Goal: Transaction & Acquisition: Purchase product/service

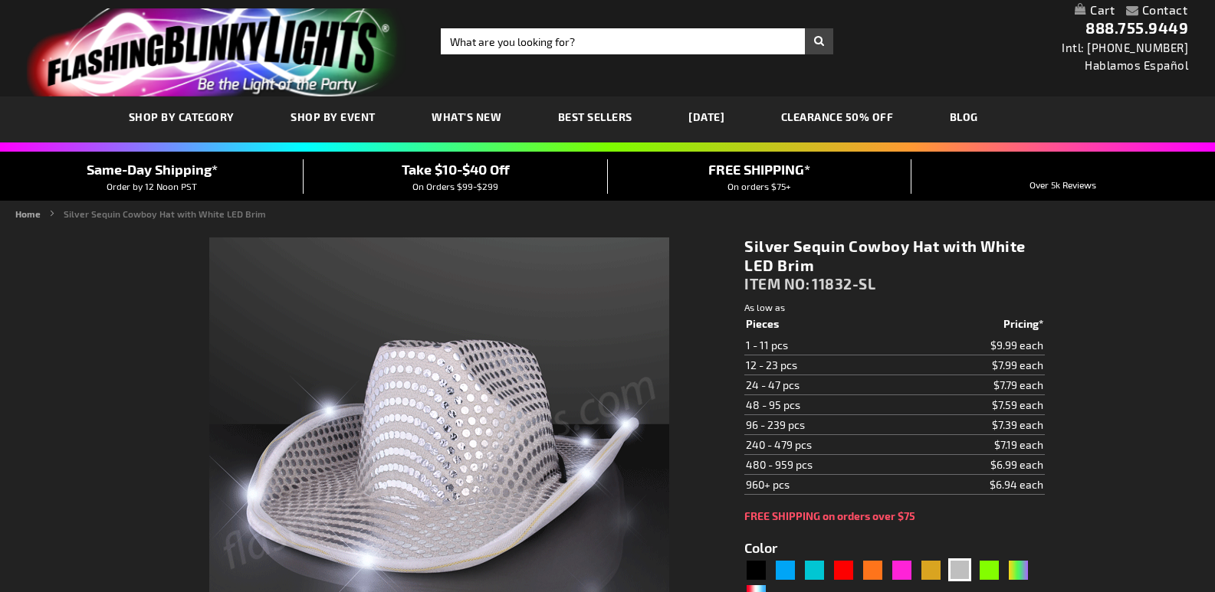
type input "5644"
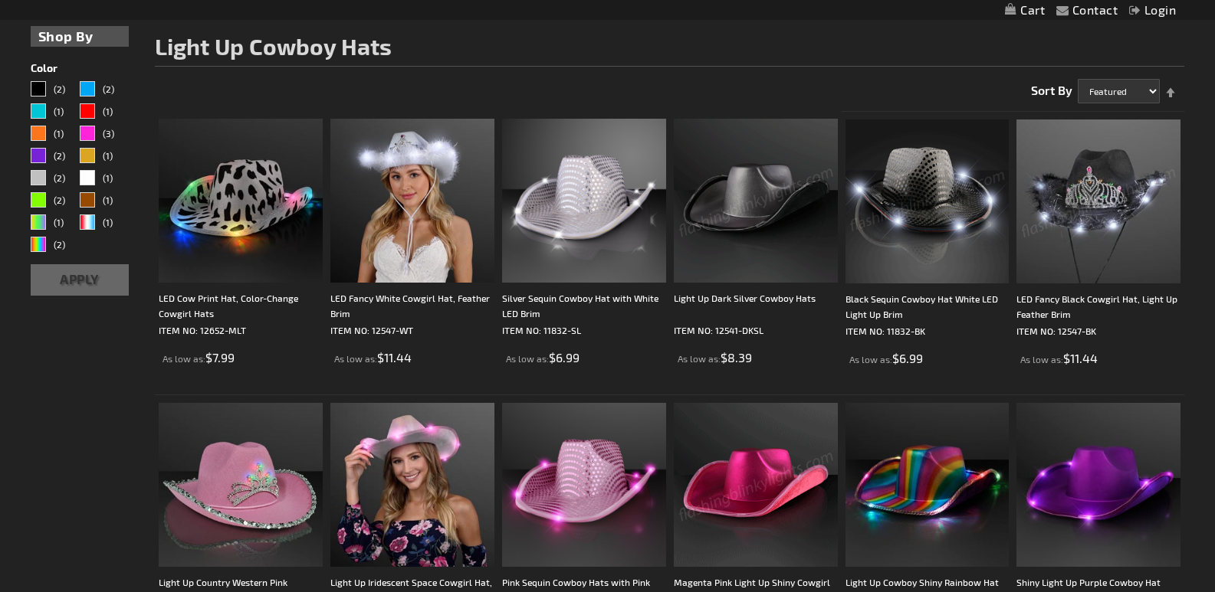
scroll to position [230, 0]
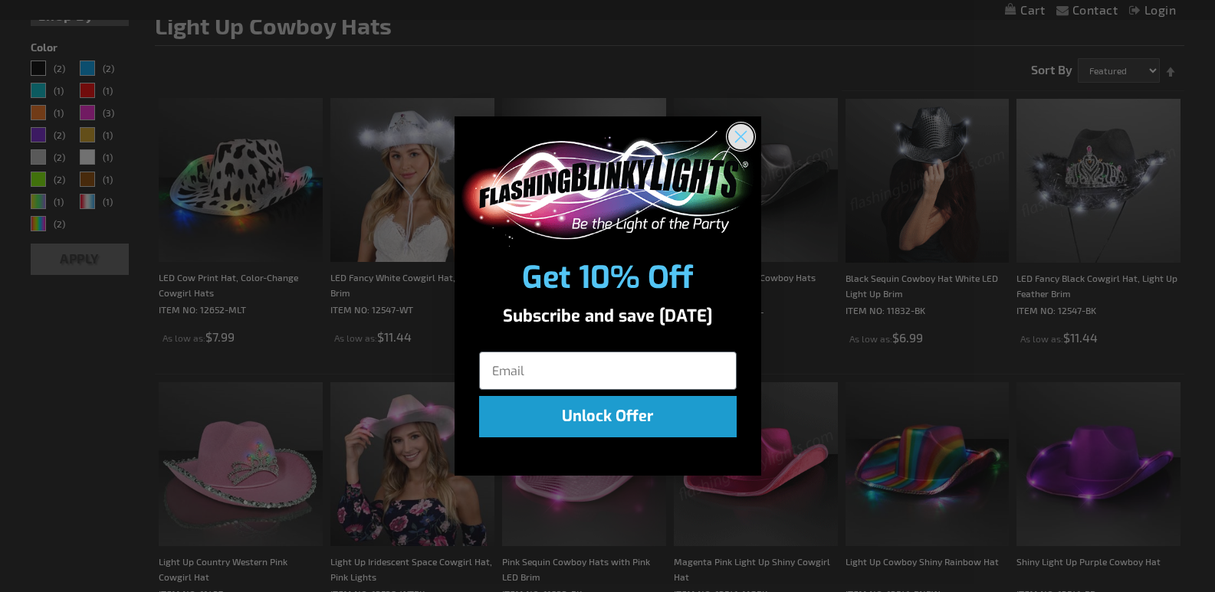
click at [734, 128] on circle "Close dialog" at bounding box center [739, 136] width 25 height 25
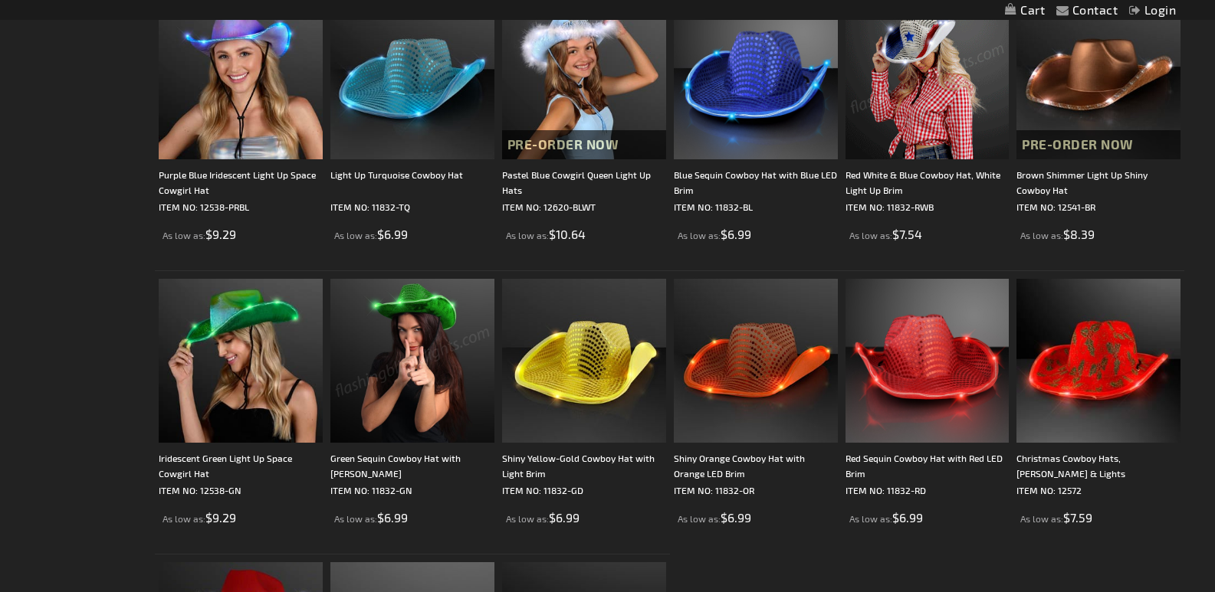
scroll to position [1150, 0]
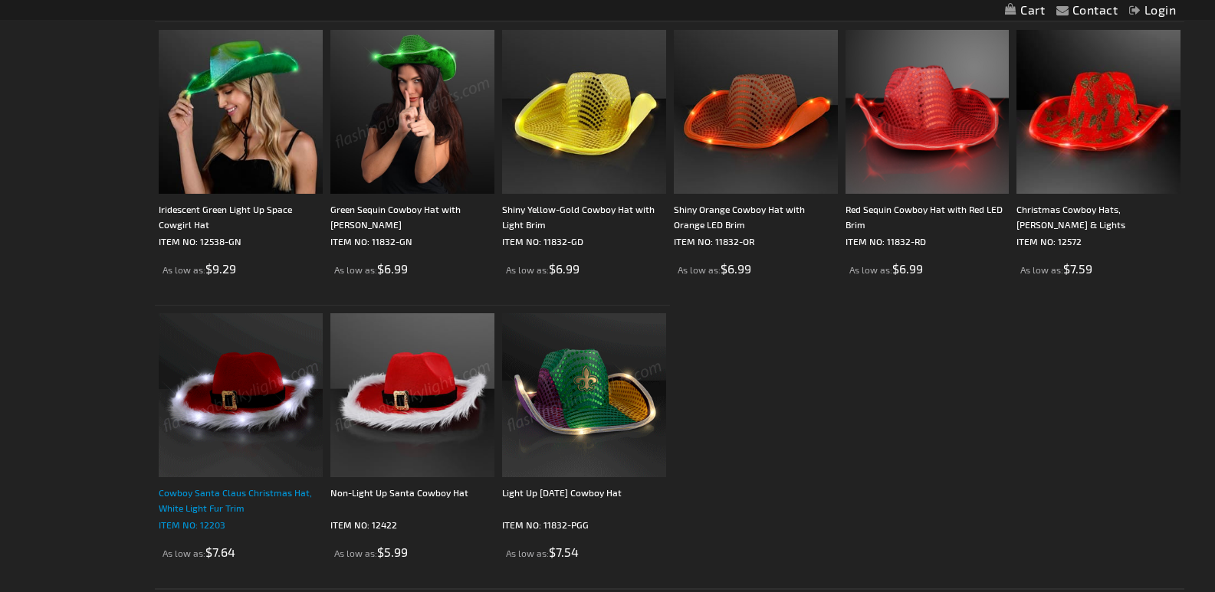
click at [198, 490] on div "Cowboy Santa Claus Christmas Hat, White Light Fur Trim" at bounding box center [241, 500] width 164 height 31
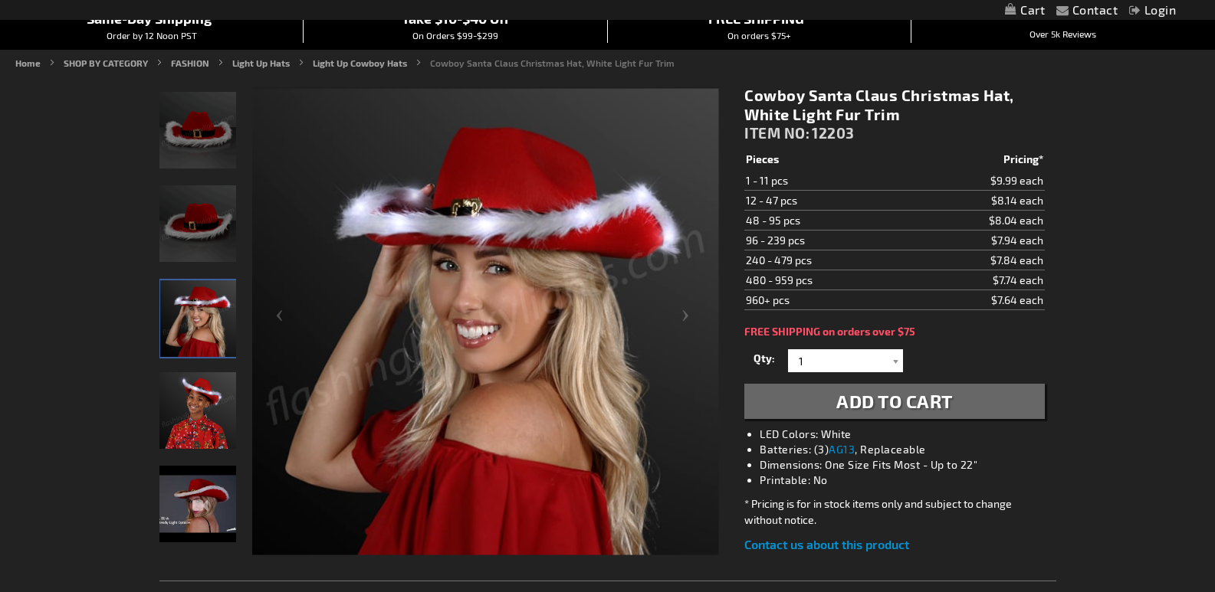
scroll to position [153, 0]
click at [208, 307] on img "Female displaying Light Up Cowboy Santa Claus Hat LED Fur Trim" at bounding box center [198, 319] width 77 height 77
click at [202, 319] on img "Female displaying Light Up Cowboy Santa Claus Hat LED Fur Trim" at bounding box center [198, 319] width 77 height 77
click at [209, 484] on img "Cowboy Santa Claus Christmas Hat, White Light Fur Trim" at bounding box center [197, 505] width 77 height 77
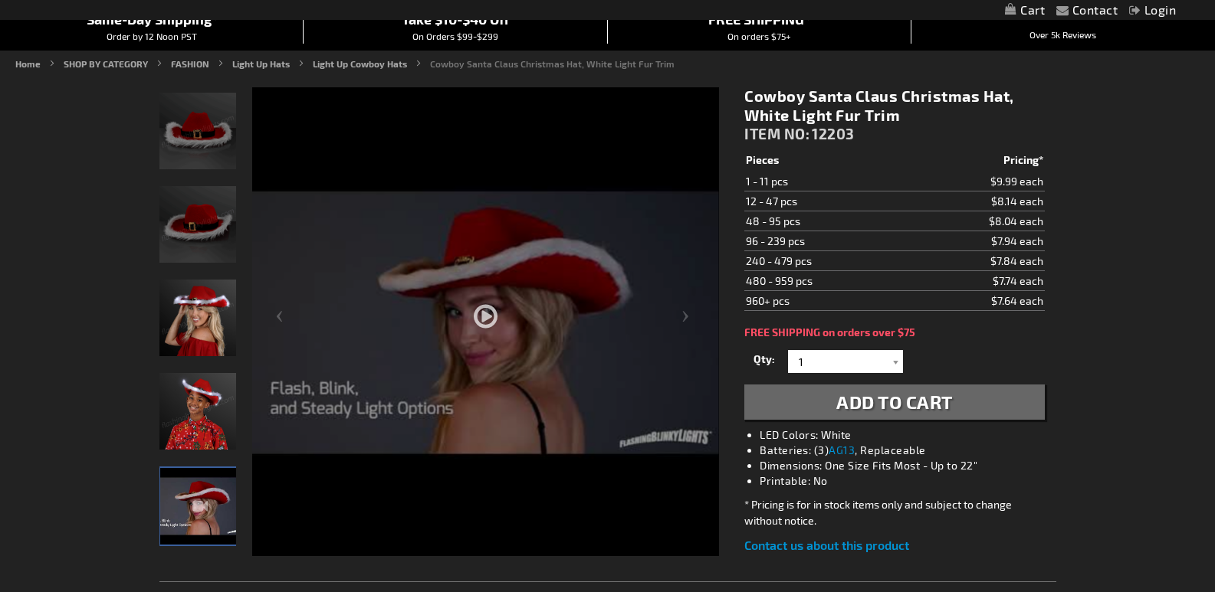
click at [481, 307] on div at bounding box center [485, 367] width 467 height 560
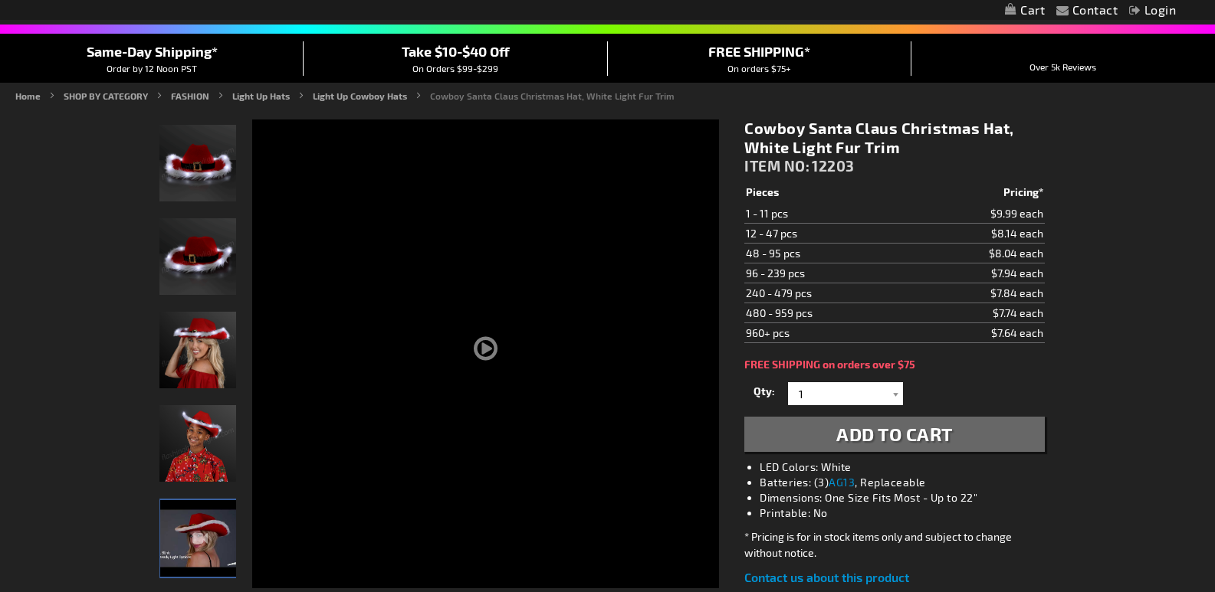
scroll to position [153, 0]
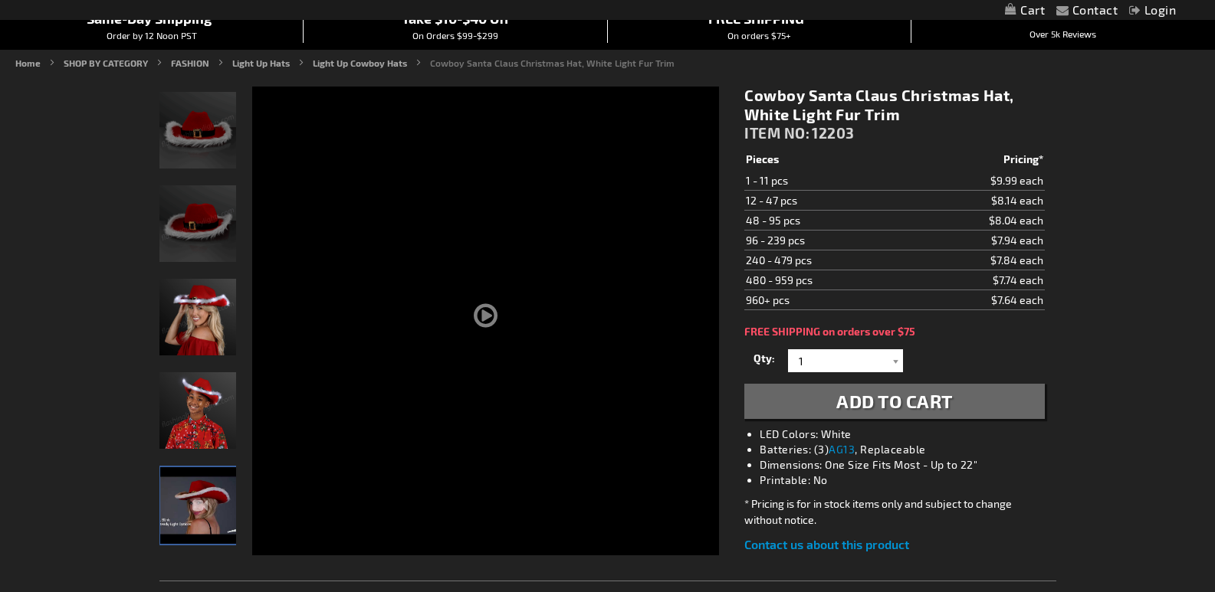
click at [882, 395] on span "Add to Cart" at bounding box center [894, 401] width 116 height 22
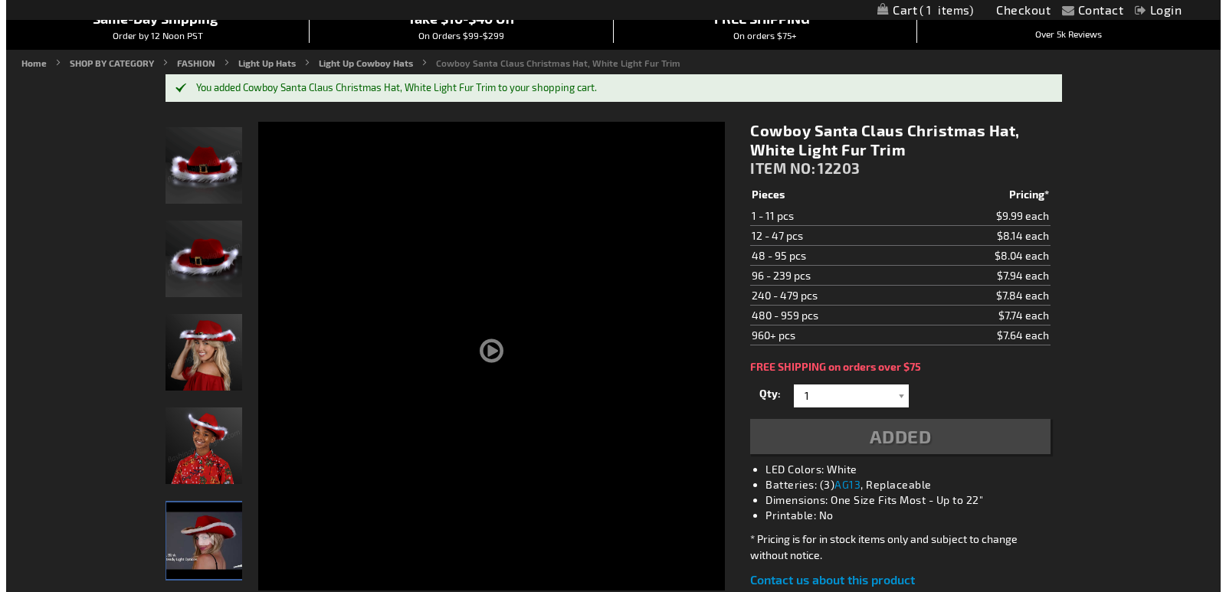
scroll to position [154, 0]
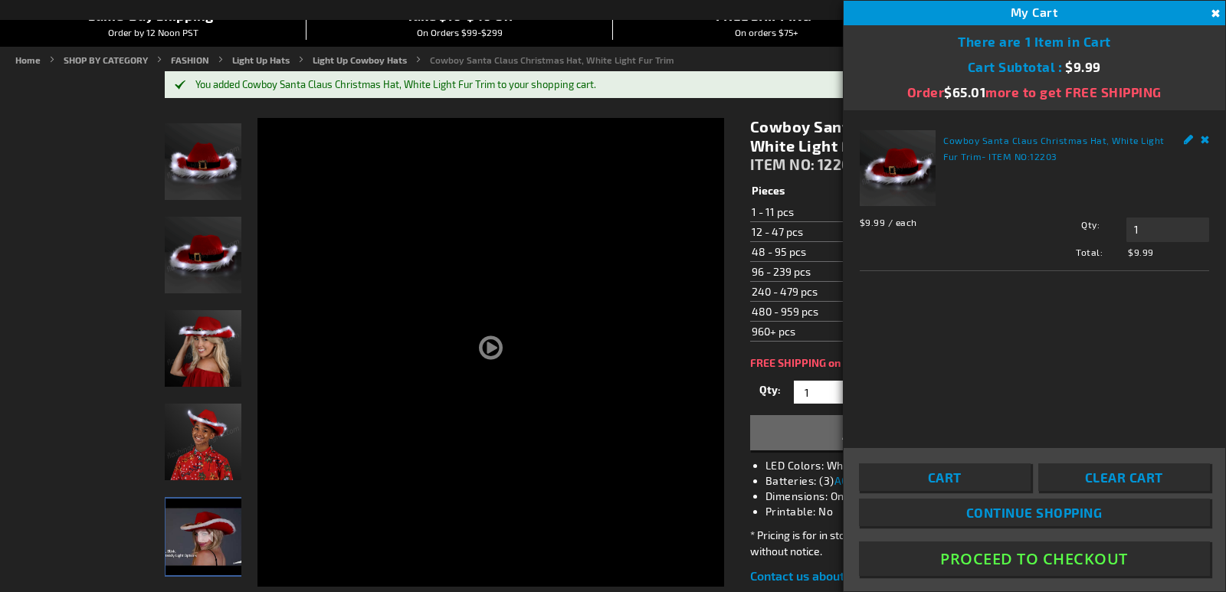
click at [1047, 561] on button "Proceed To Checkout" at bounding box center [1034, 559] width 351 height 34
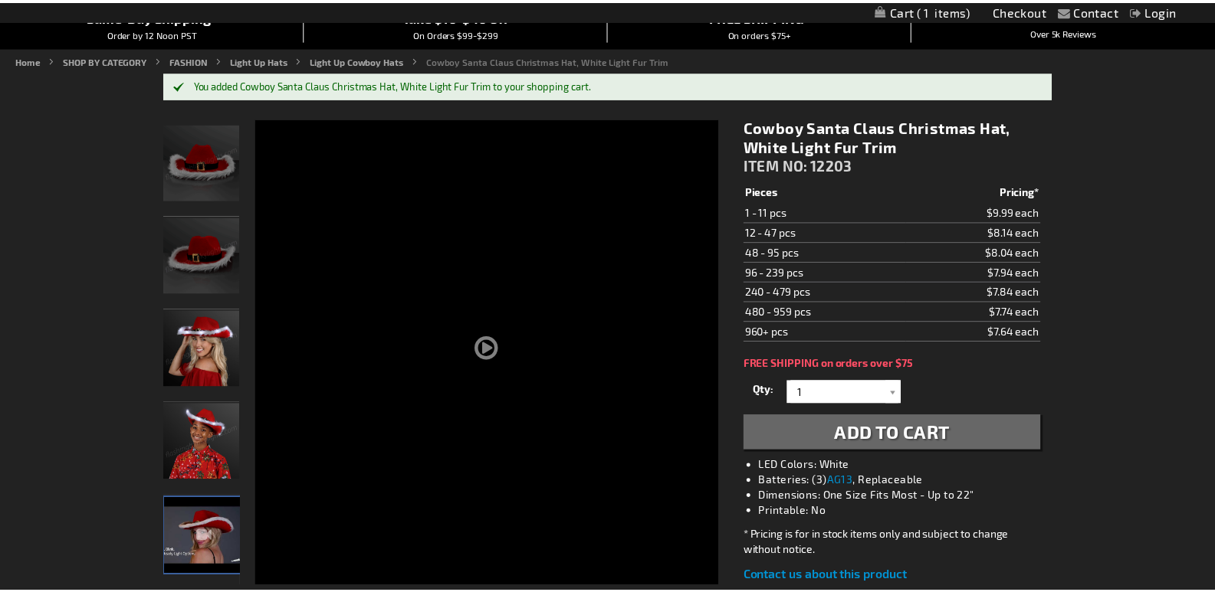
scroll to position [153, 0]
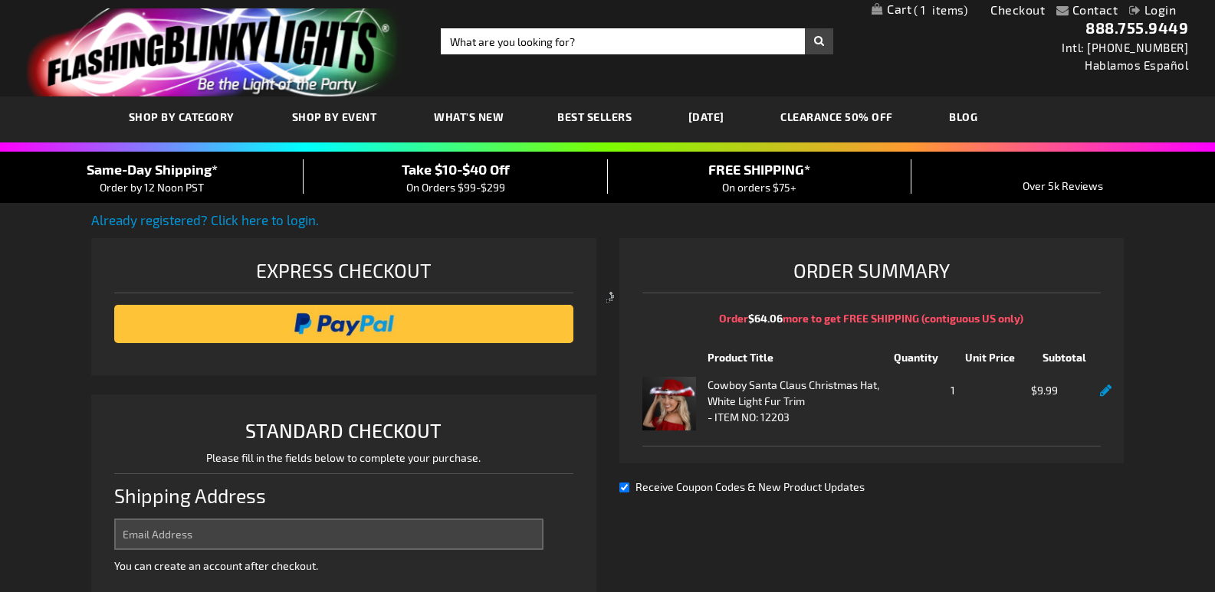
select select "US"
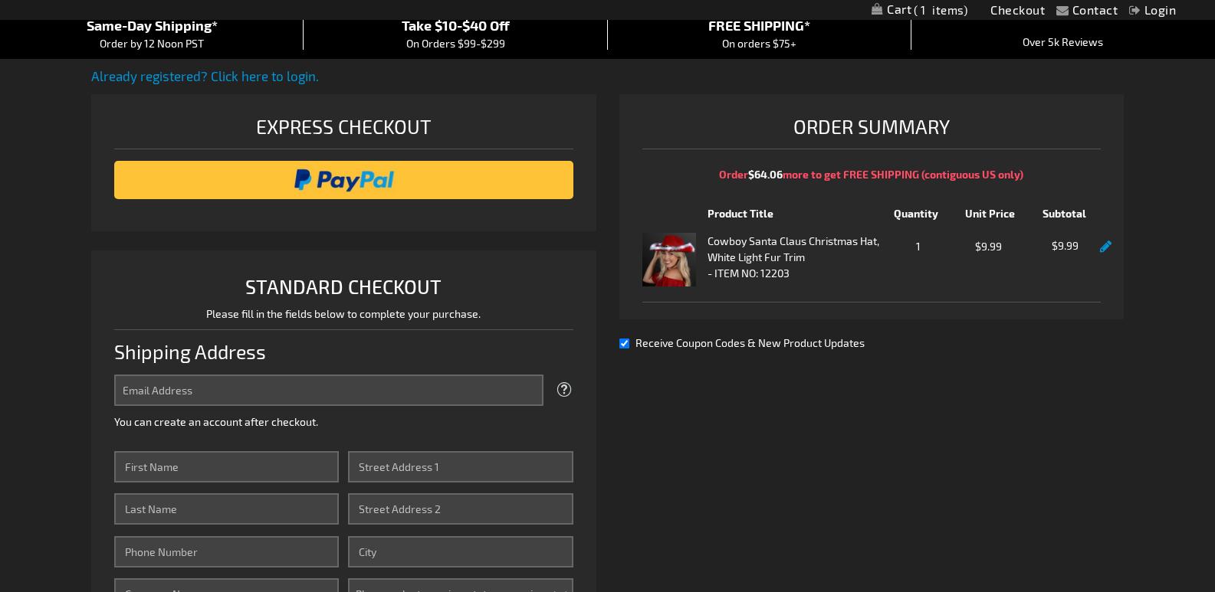
scroll to position [153, 0]
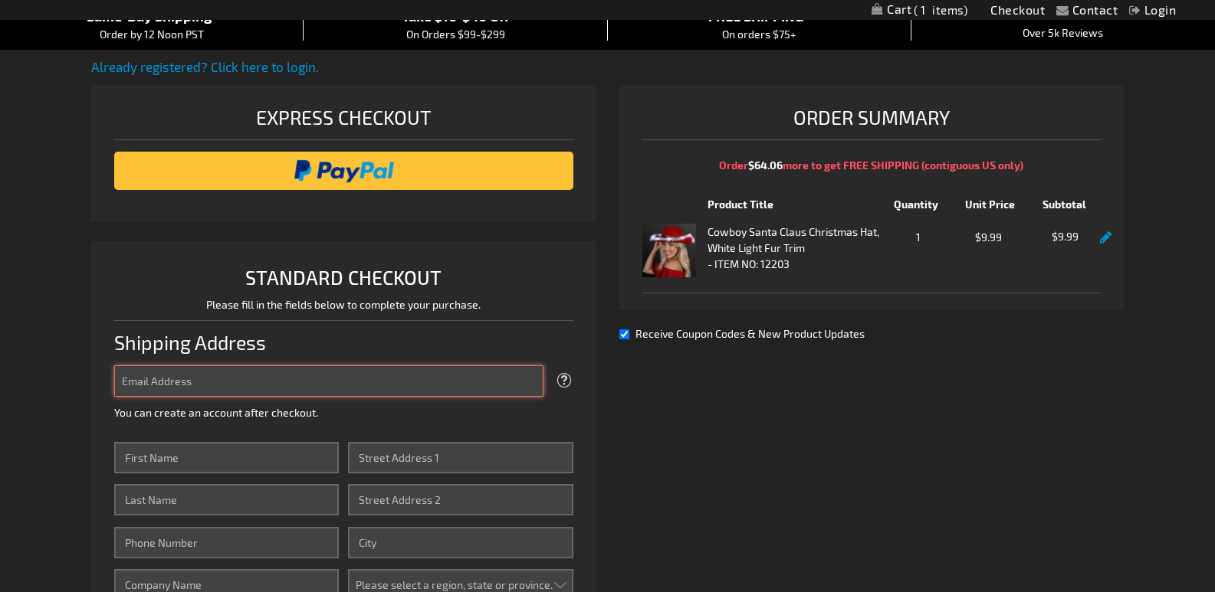
click at [162, 382] on input "Email Address" at bounding box center [328, 381] width 429 height 31
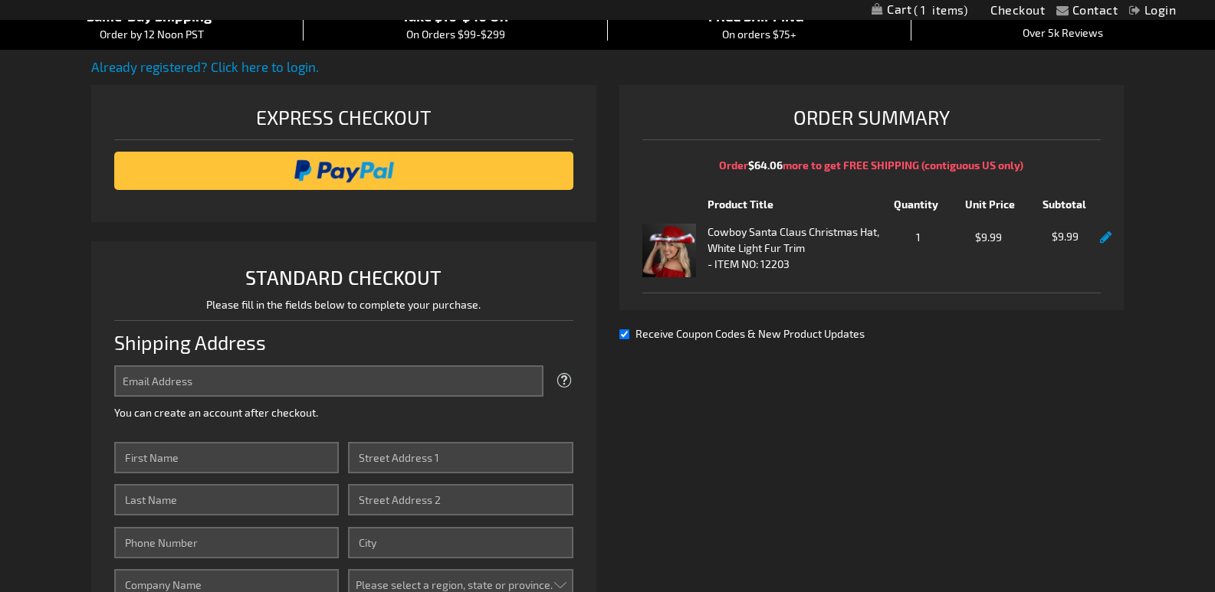
click at [838, 399] on div "Already registered? Click here to login. Shipping Review & Payments Estimated T…" at bounding box center [607, 482] width 1032 height 851
